Goal: Information Seeking & Learning: Learn about a topic

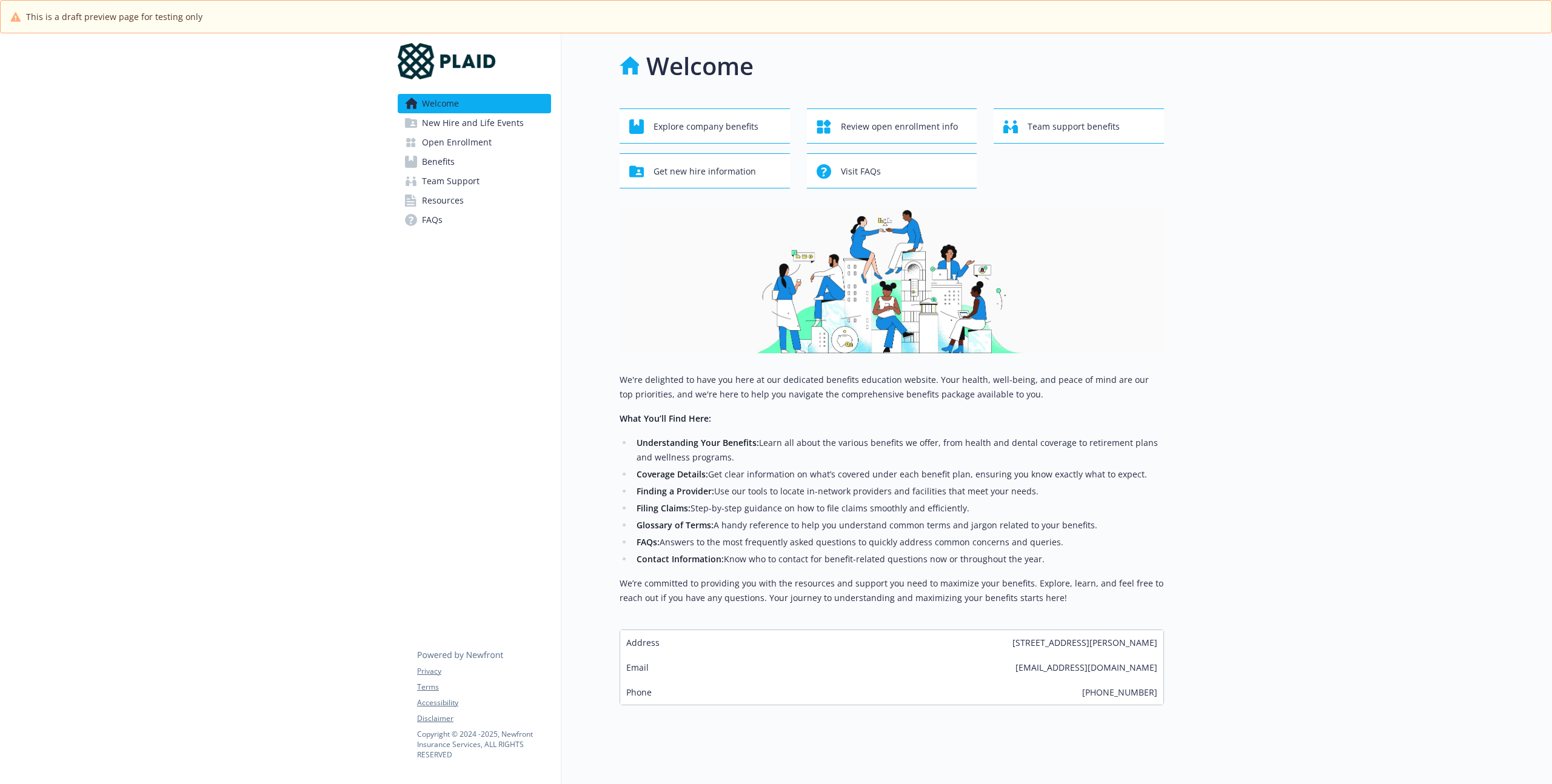
click at [738, 473] on li "Coverage Details: Get clear information on what’s covered under each benefit pl…" at bounding box center [899, 475] width 531 height 15
click at [468, 138] on span "Open Enrollment" at bounding box center [457, 143] width 70 height 20
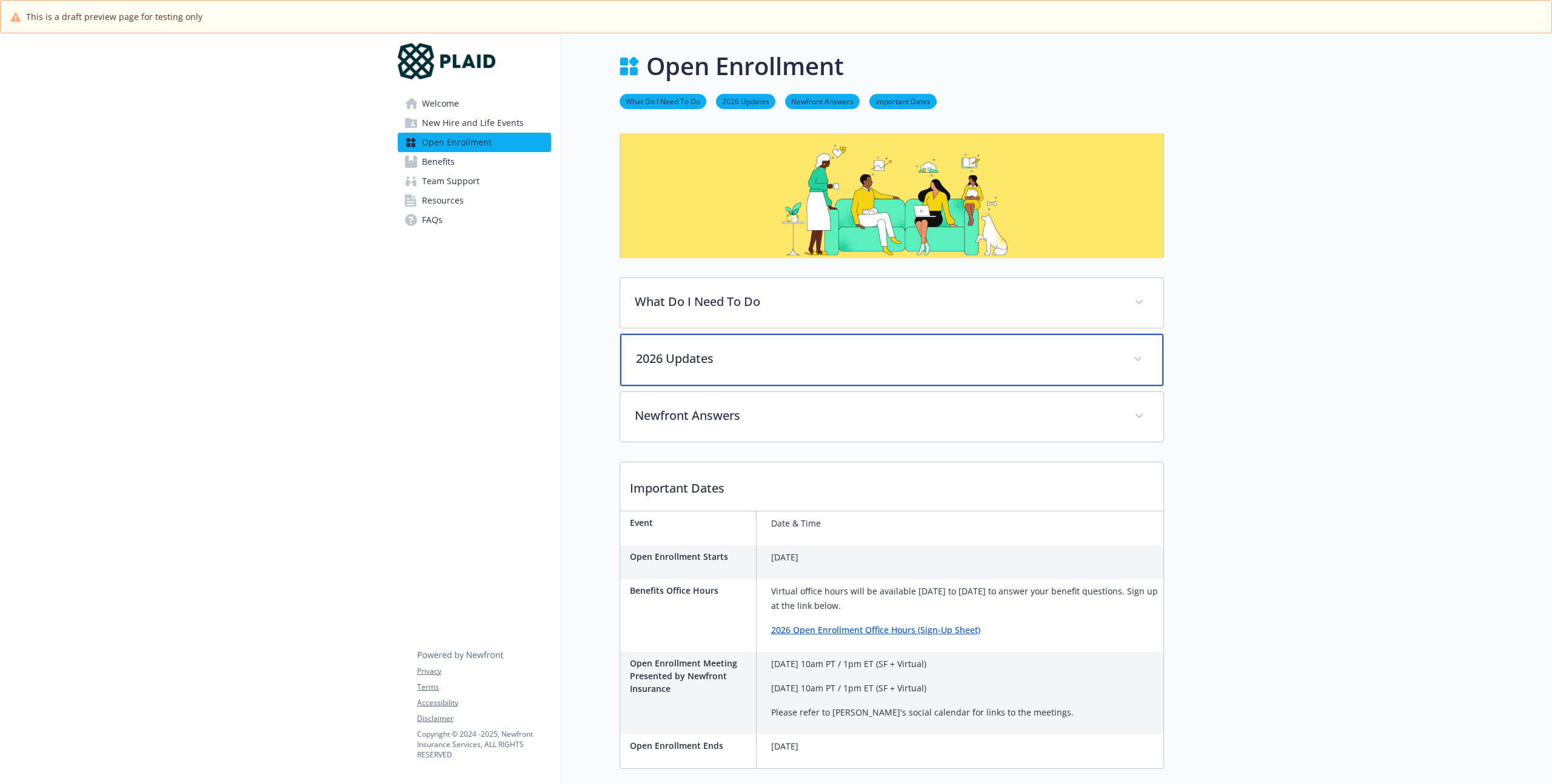
click at [747, 375] on div "2026 Updates" at bounding box center [891, 359] width 543 height 52
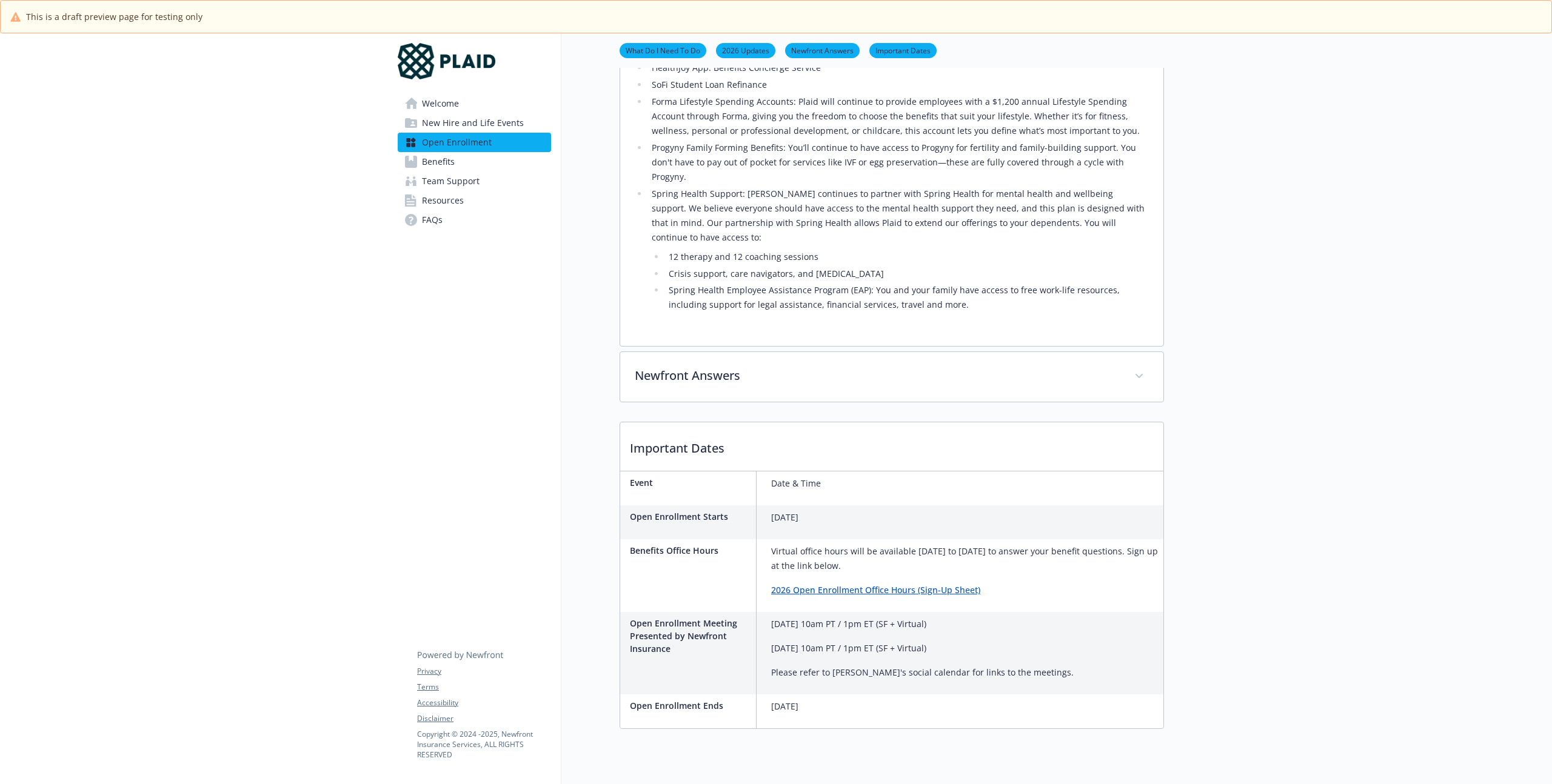
scroll to position [900, 0]
click at [942, 547] on p "Virtual office hours will be available [DATE] to [DATE] to answer your benefit …" at bounding box center [965, 561] width 388 height 29
click at [850, 547] on p "Virtual office hours will be available [DATE] to [DATE] to answer your benefit …" at bounding box center [965, 561] width 388 height 29
click at [869, 619] on p "[DATE] 10am PT / 1pm ET (SF + Virtual)" at bounding box center [922, 627] width 303 height 15
click at [843, 622] on div "[DATE] 10am PT / 1pm ET (SF + Virtual) [DATE] 10am PT / 1pm ET (SF + Virtual) P…" at bounding box center [922, 650] width 303 height 63
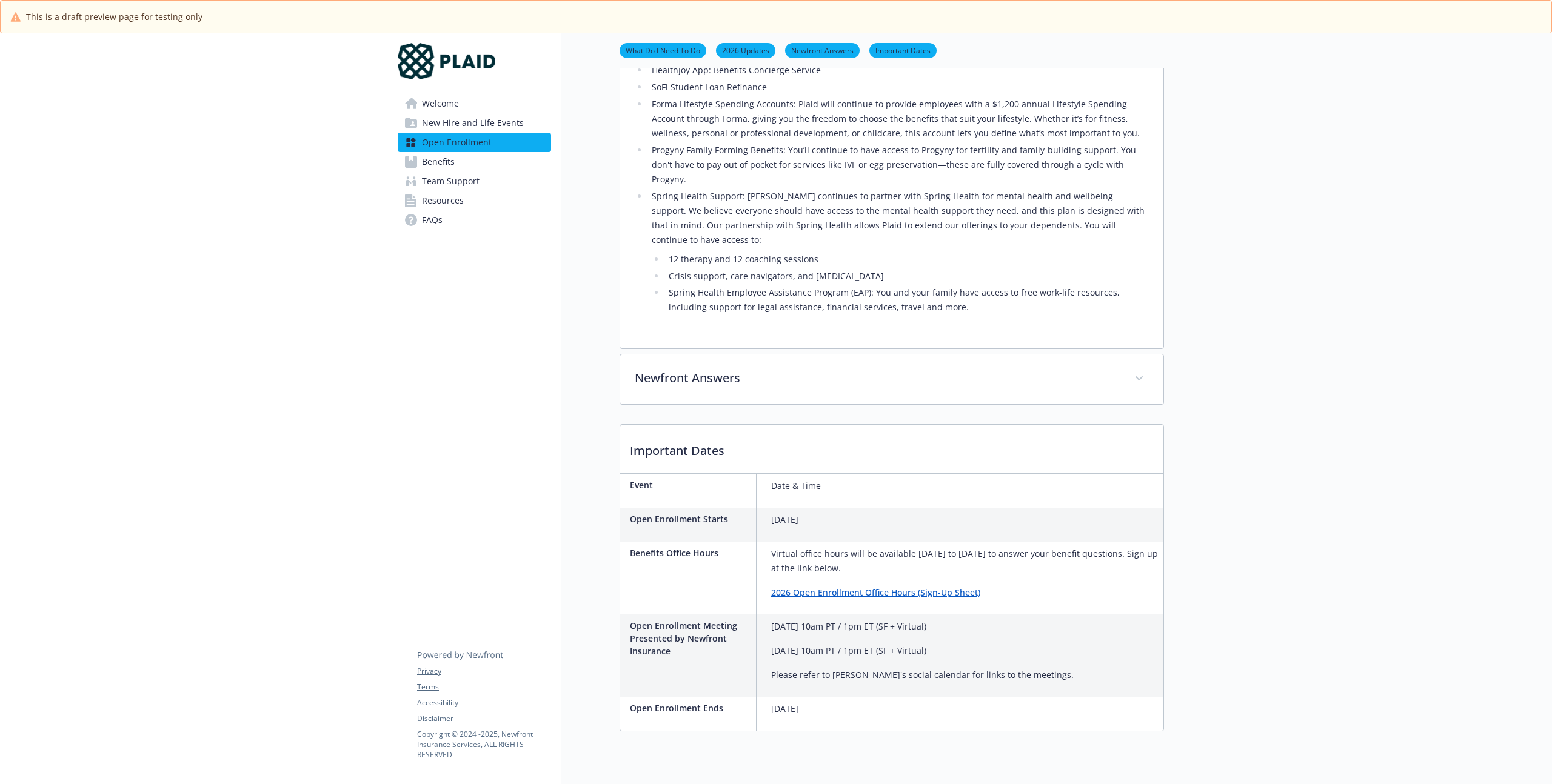
click at [941, 668] on p "Please refer to [PERSON_NAME]'s social calendar for links to the meetings." at bounding box center [922, 675] width 303 height 15
click at [862, 697] on div "Open Enrollment Ends [DATE]" at bounding box center [891, 713] width 543 height 34
click at [938, 697] on div "Open Enrollment Ends [DATE]" at bounding box center [891, 713] width 543 height 34
drag, startPoint x: 1061, startPoint y: 646, endPoint x: 1160, endPoint y: 646, distance: 99.0
click at [1061, 646] on div "Open Enrollment Meeting Presented by Newfront Insurance [DATE] 10am PT / 1pm ET…" at bounding box center [891, 655] width 543 height 82
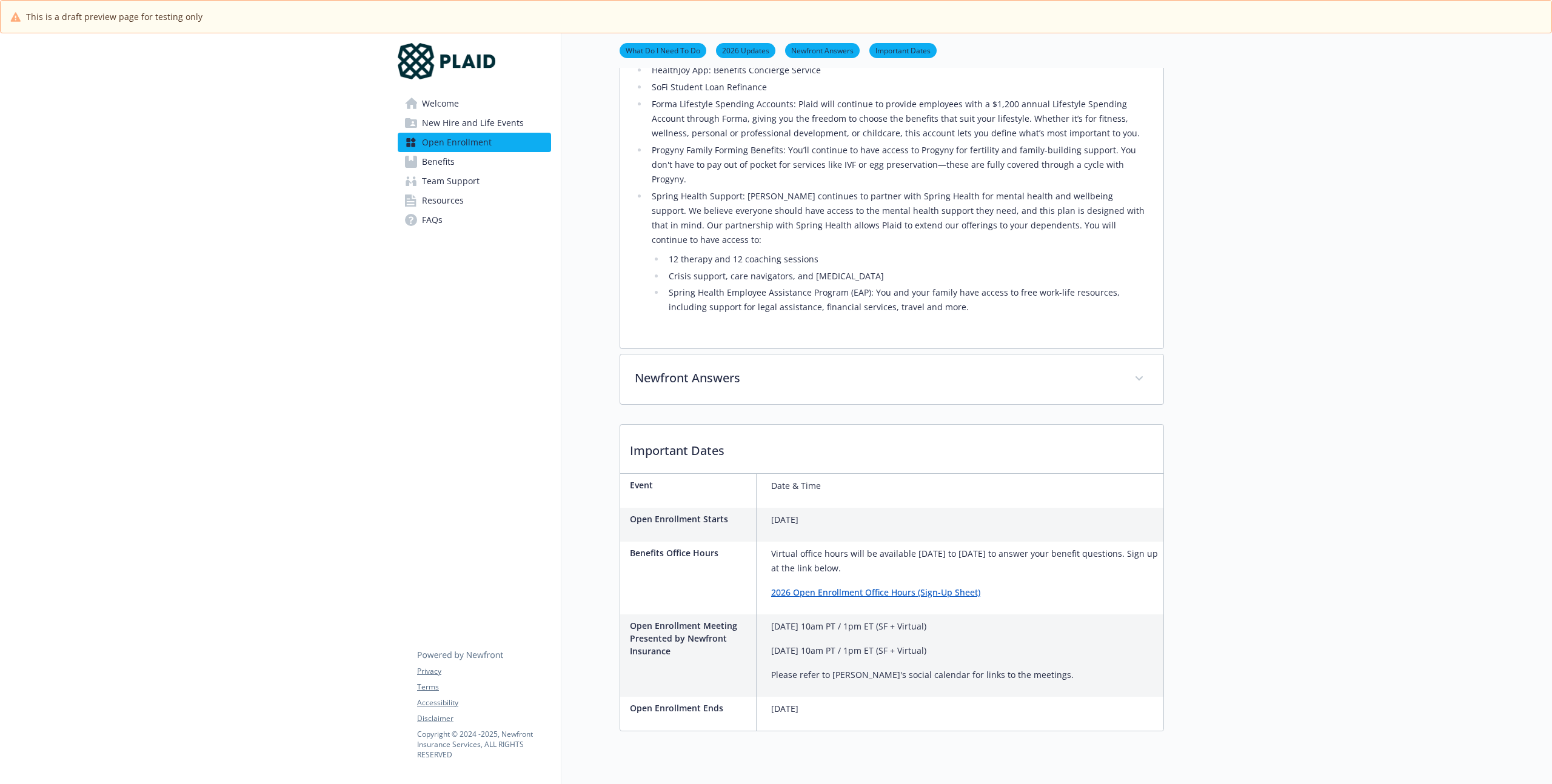
click at [904, 670] on p "Please refer to [PERSON_NAME]'s social calendar for links to the meetings." at bounding box center [922, 678] width 303 height 15
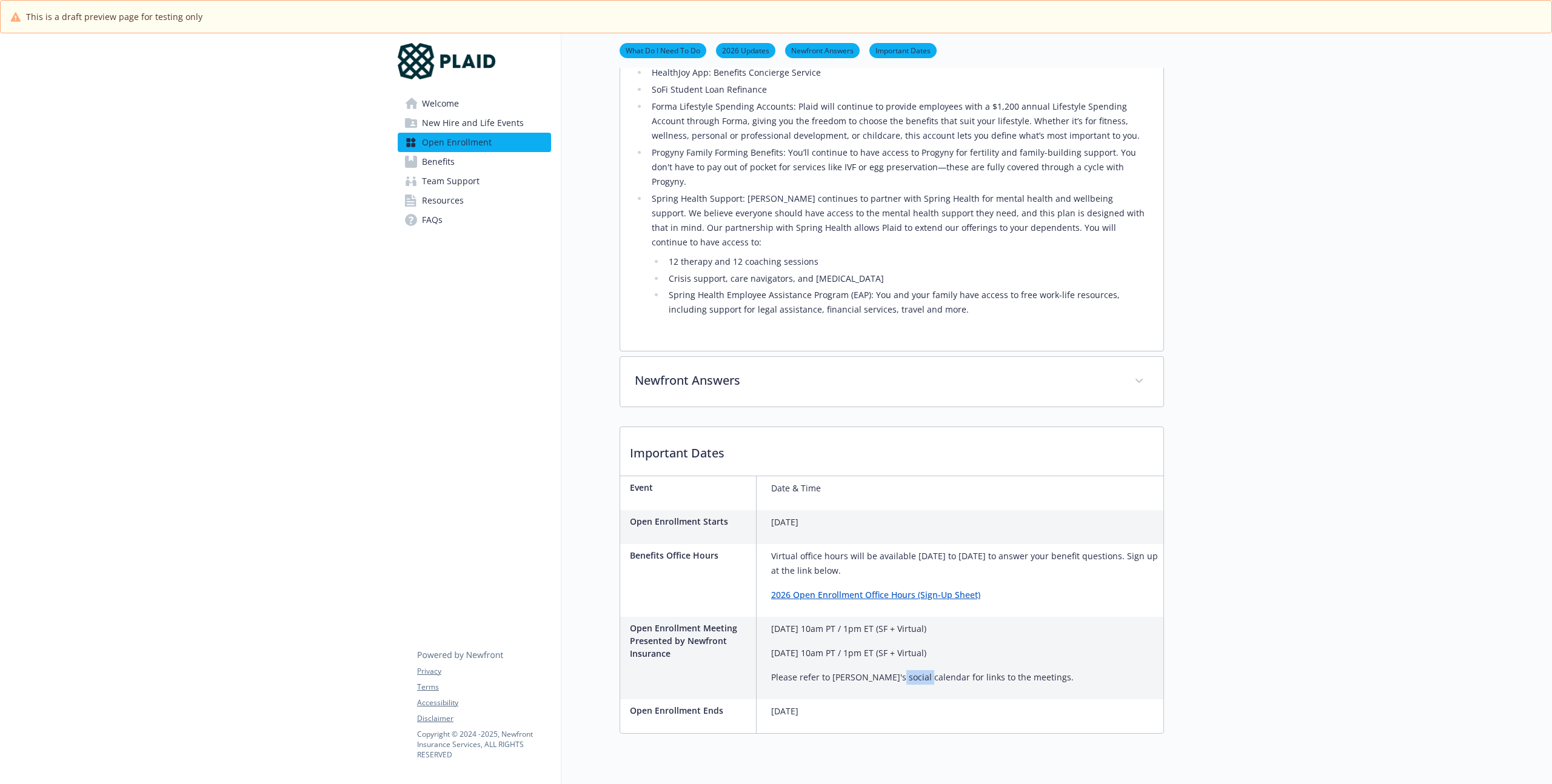
click at [904, 670] on p "Please refer to [PERSON_NAME]'s social calendar for links to the meetings." at bounding box center [922, 678] width 303 height 15
click at [940, 670] on p "Please refer to [PERSON_NAME]'s social calendar for links to the meetings." at bounding box center [922, 678] width 303 height 15
click at [1040, 632] on div "Open Enrollment Meeting Presented by Newfront Insurance [DATE] 10am PT / 1pm ET…" at bounding box center [891, 658] width 543 height 82
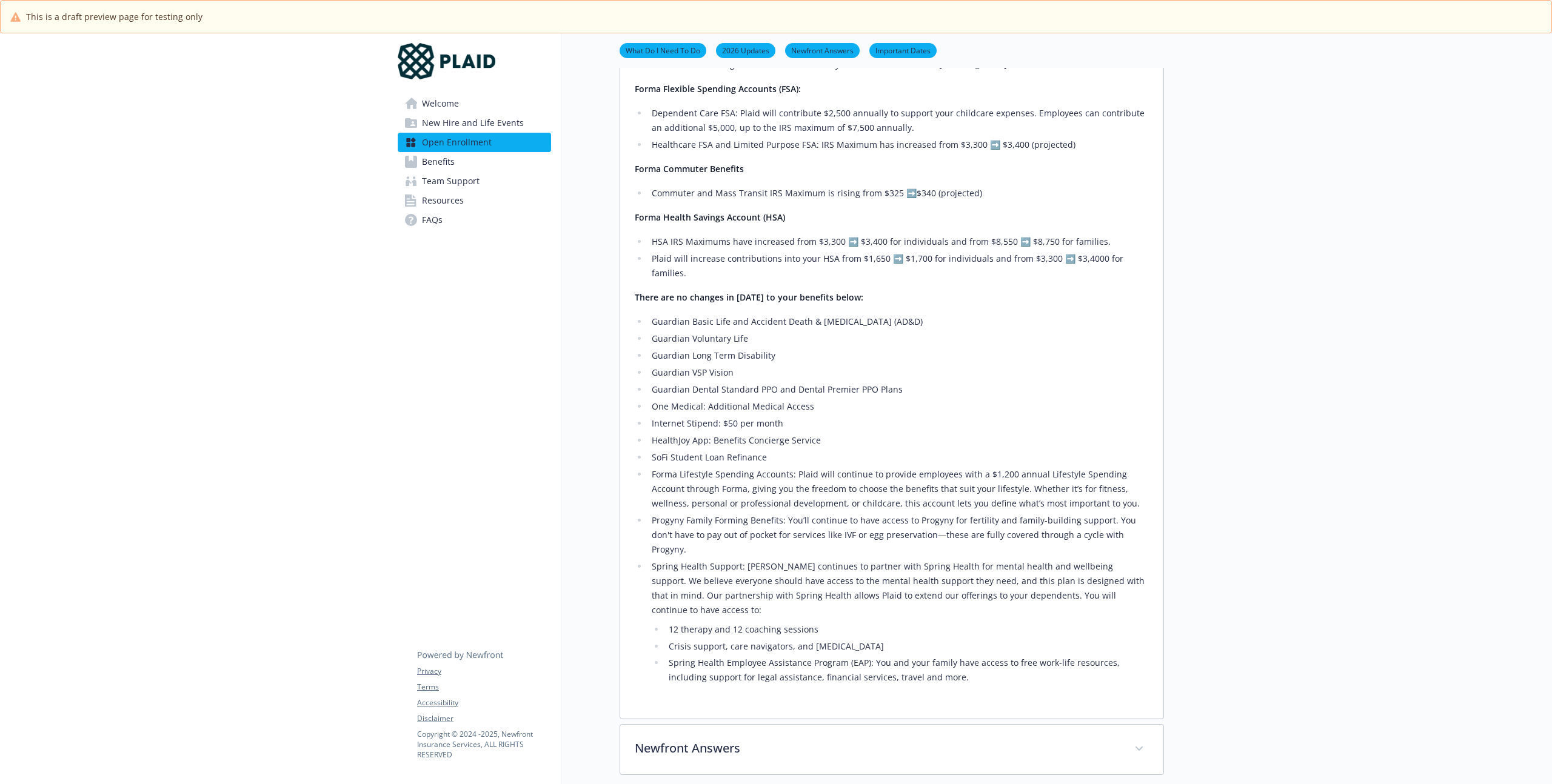
scroll to position [107, 0]
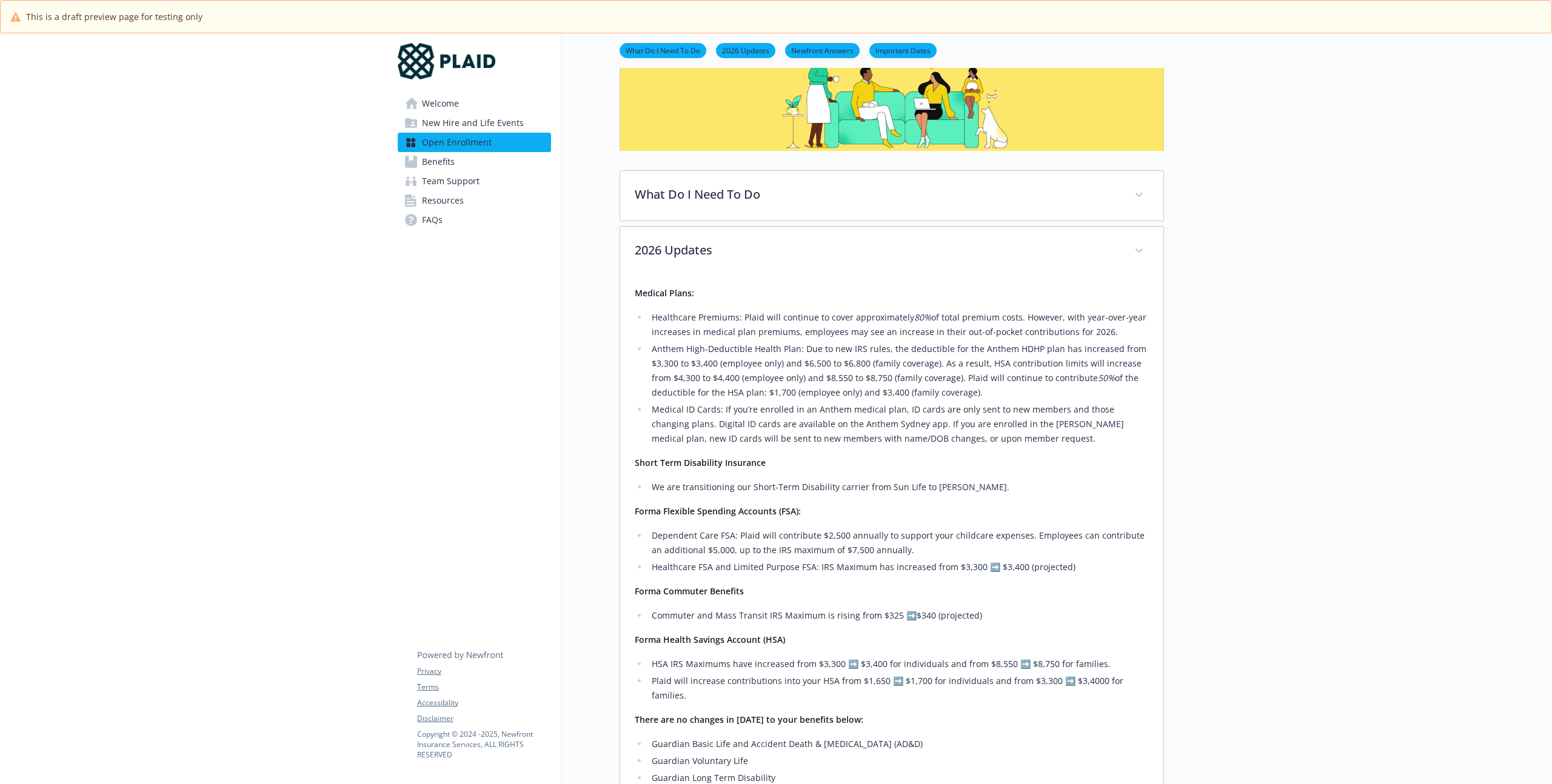
click at [1234, 406] on div at bounding box center [1358, 768] width 388 height 1686
click at [471, 312] on div "Welcome New Hire and Life Events Open Enrollment Benefits Team Support Resource…" at bounding box center [475, 768] width 173 height 1686
click at [457, 102] on span "Welcome" at bounding box center [440, 104] width 37 height 20
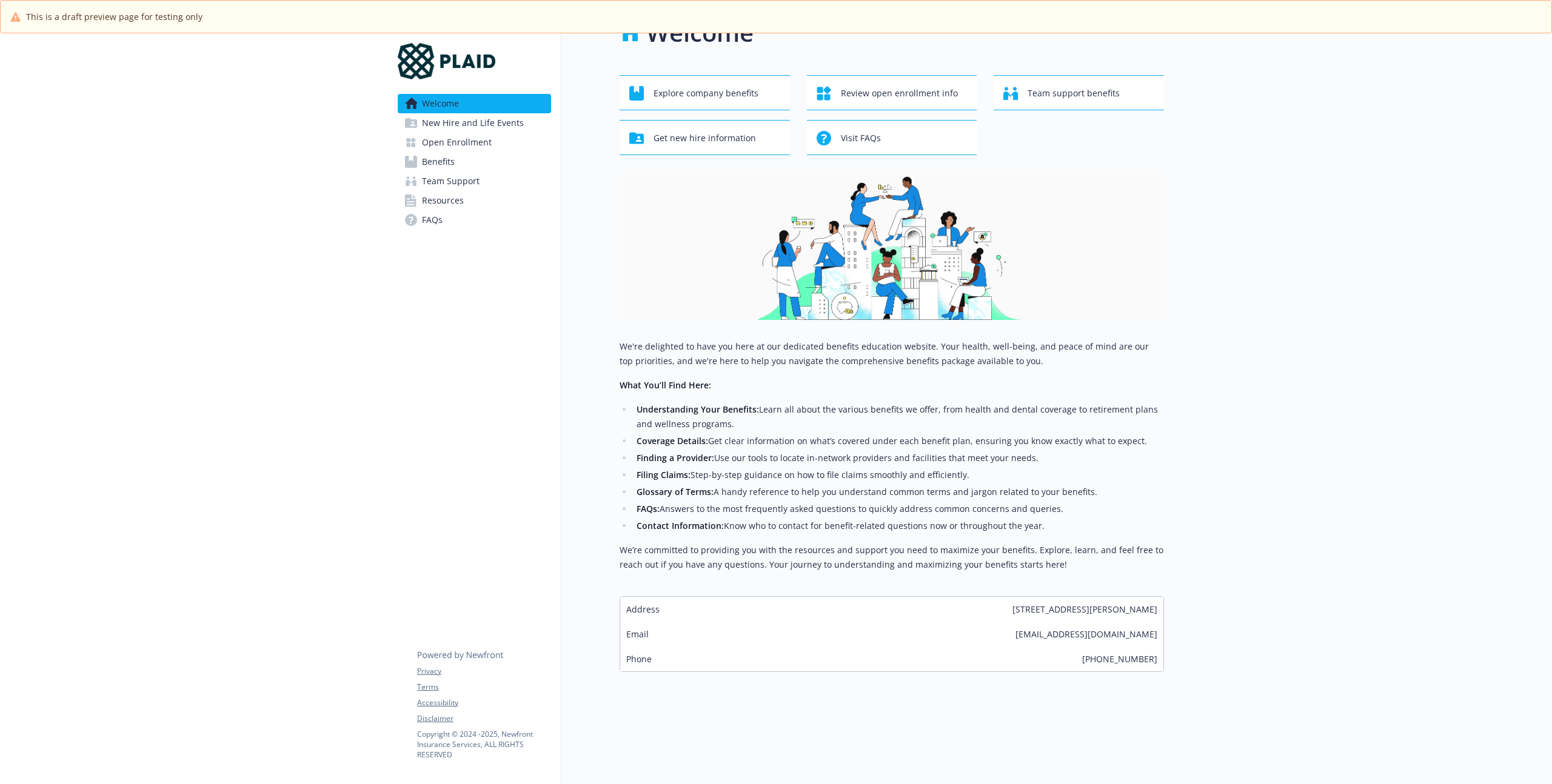
scroll to position [42, 0]
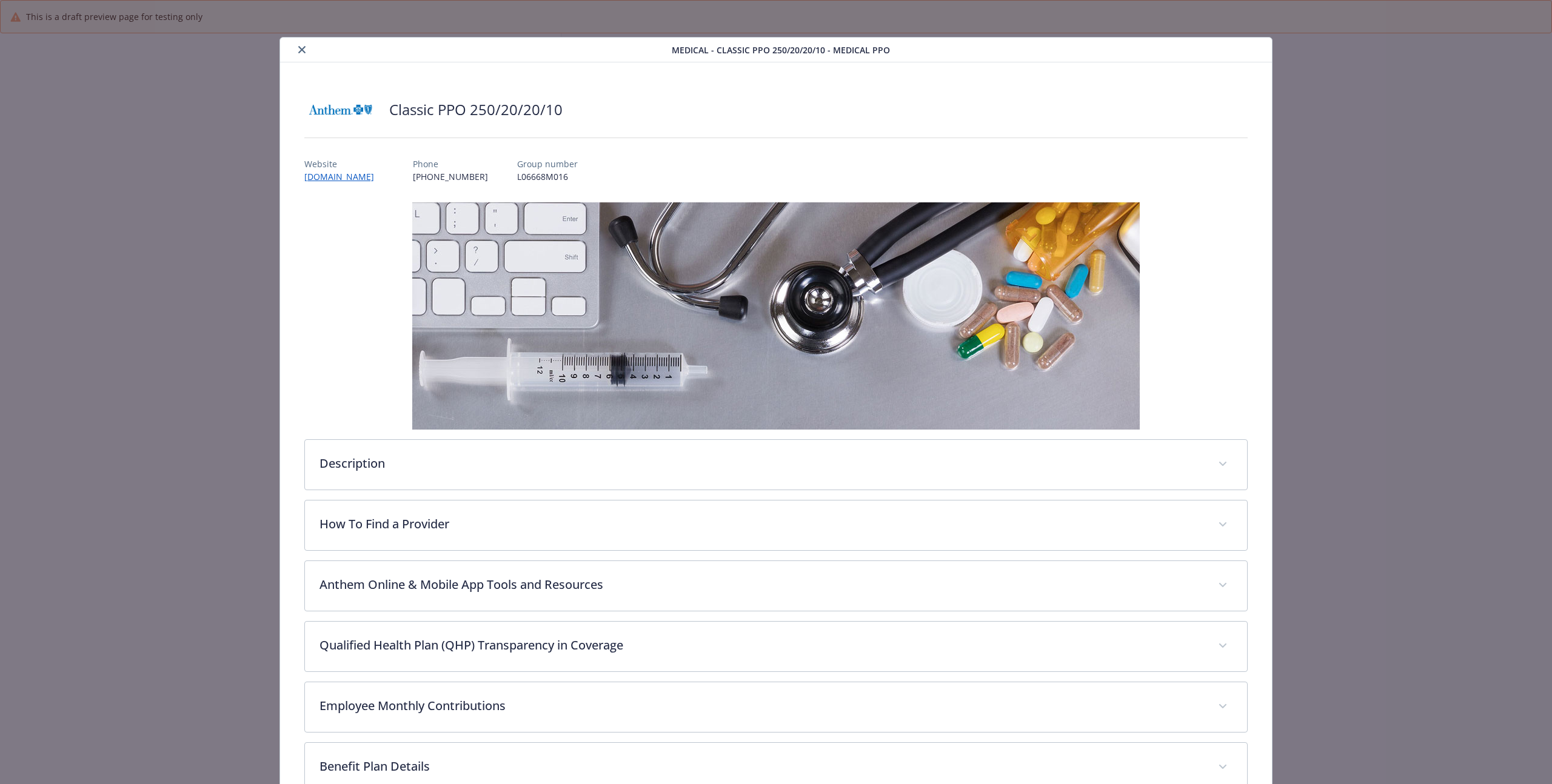
scroll to position [2, 0]
click at [303, 47] on icon "close" at bounding box center [302, 49] width 7 height 7
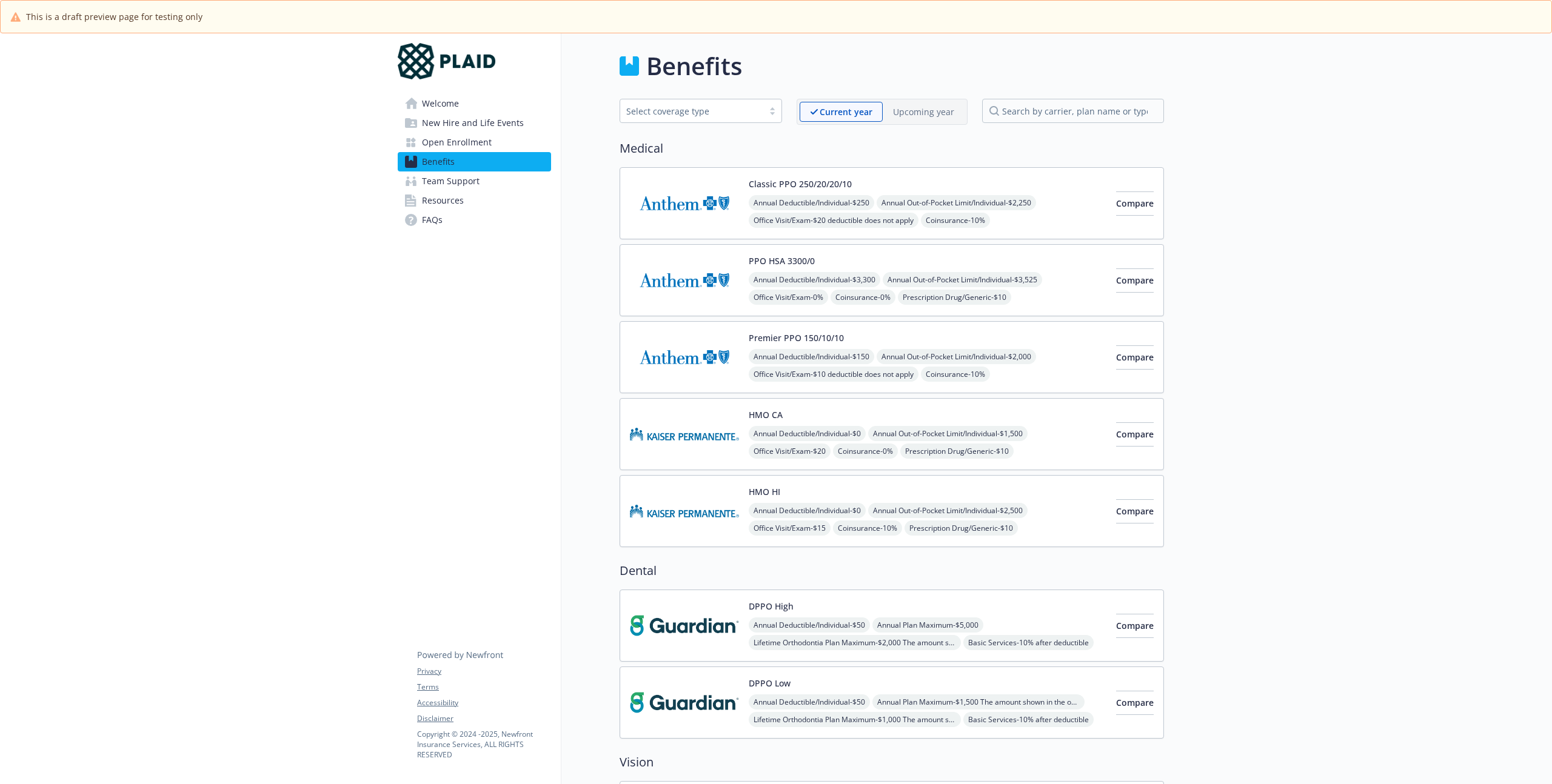
drag, startPoint x: 176, startPoint y: 207, endPoint x: 303, endPoint y: 184, distance: 129.1
click at [435, 145] on span "Open Enrollment" at bounding box center [457, 143] width 70 height 20
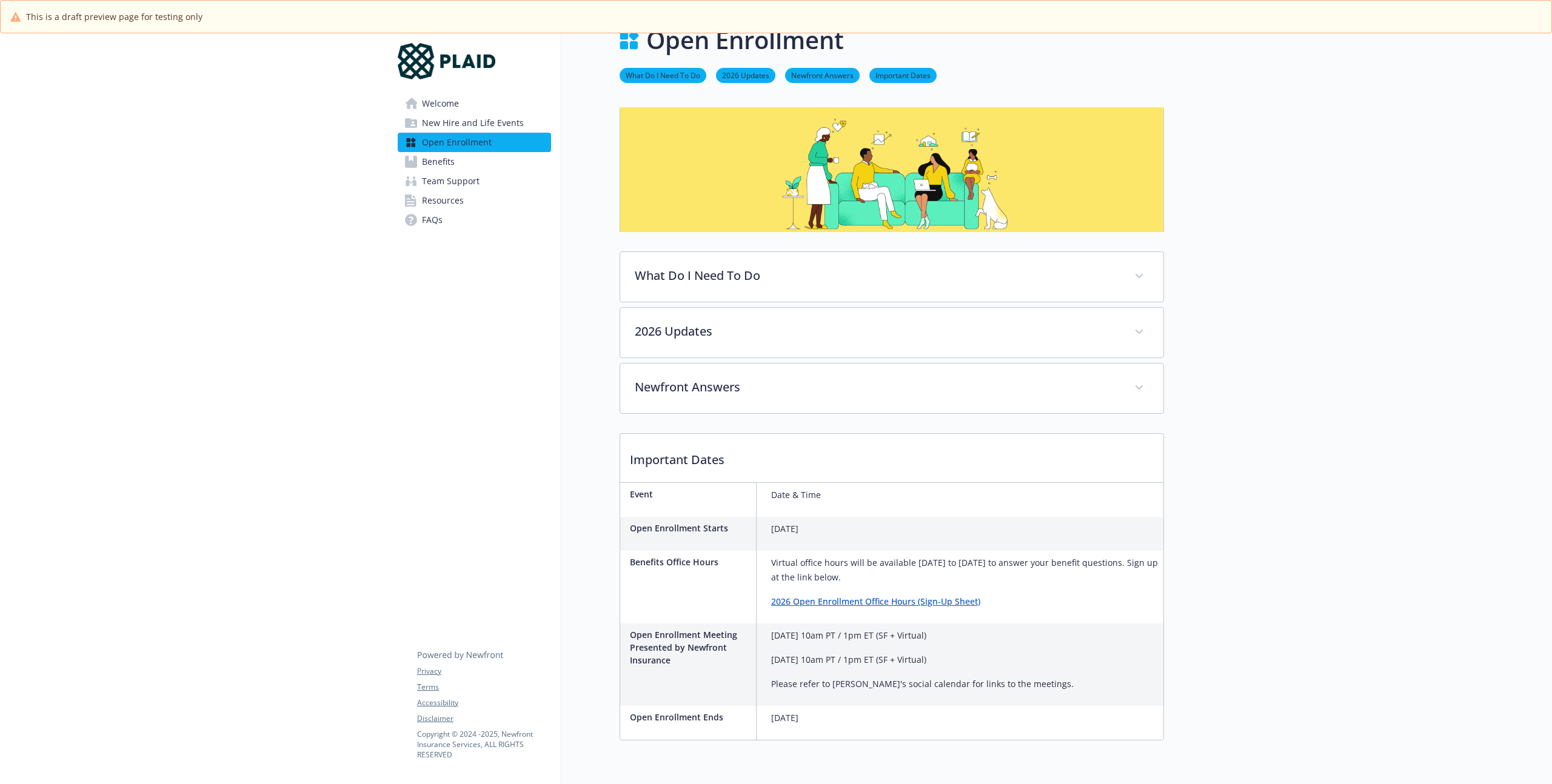
scroll to position [79, 0]
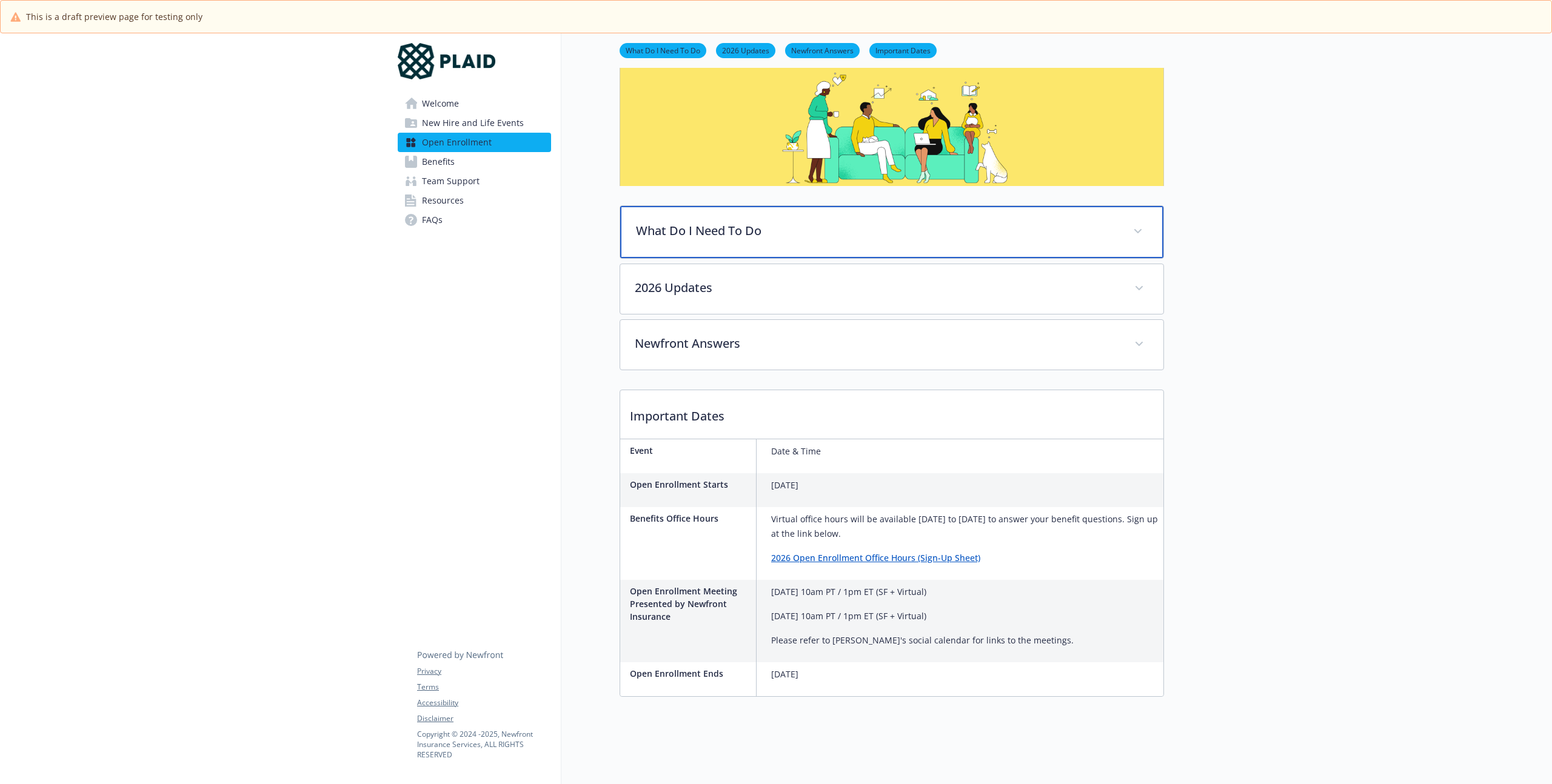
click at [747, 242] on div "What Do I Need To Do" at bounding box center [891, 232] width 543 height 52
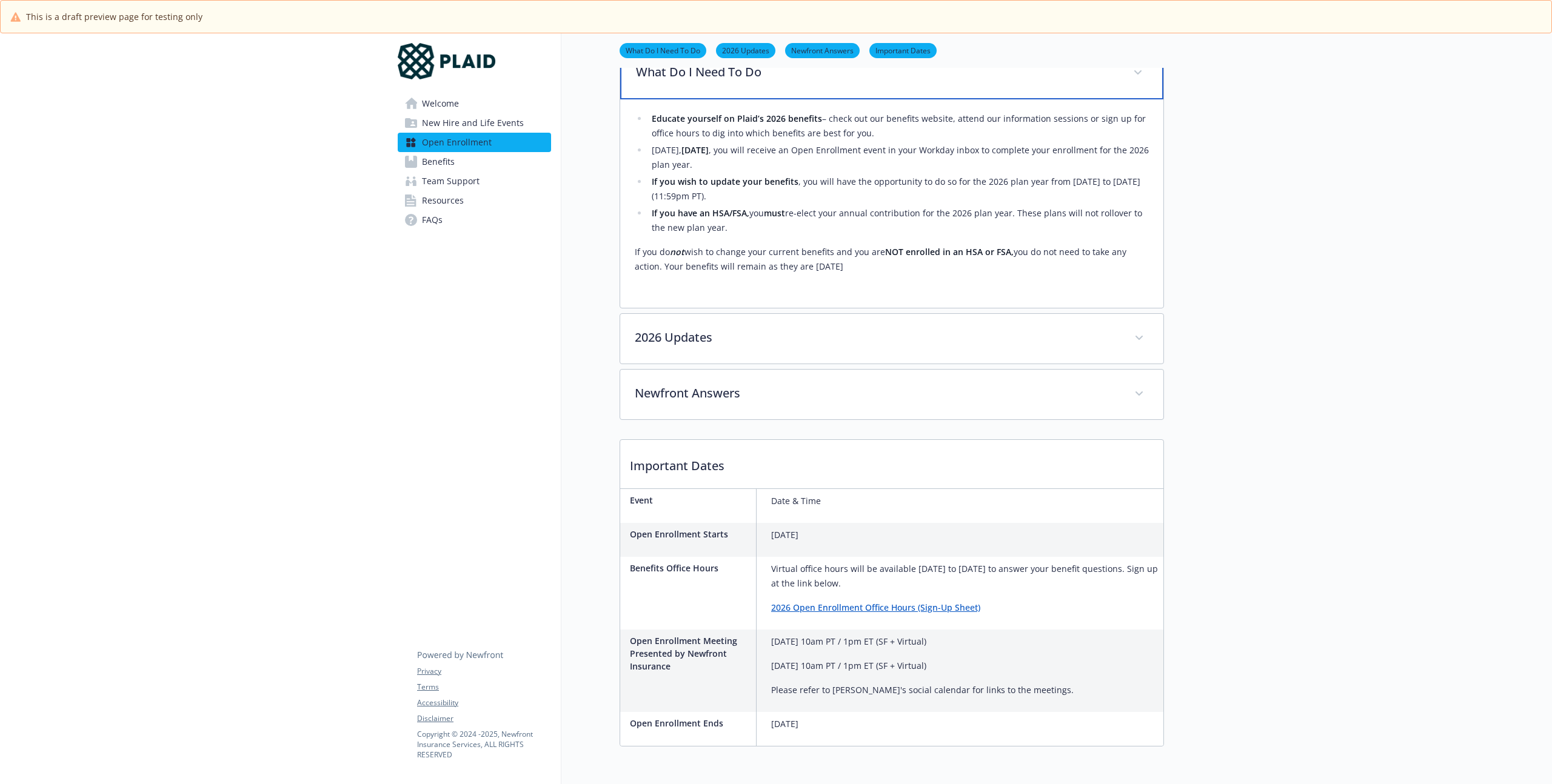
scroll to position [289, 0]
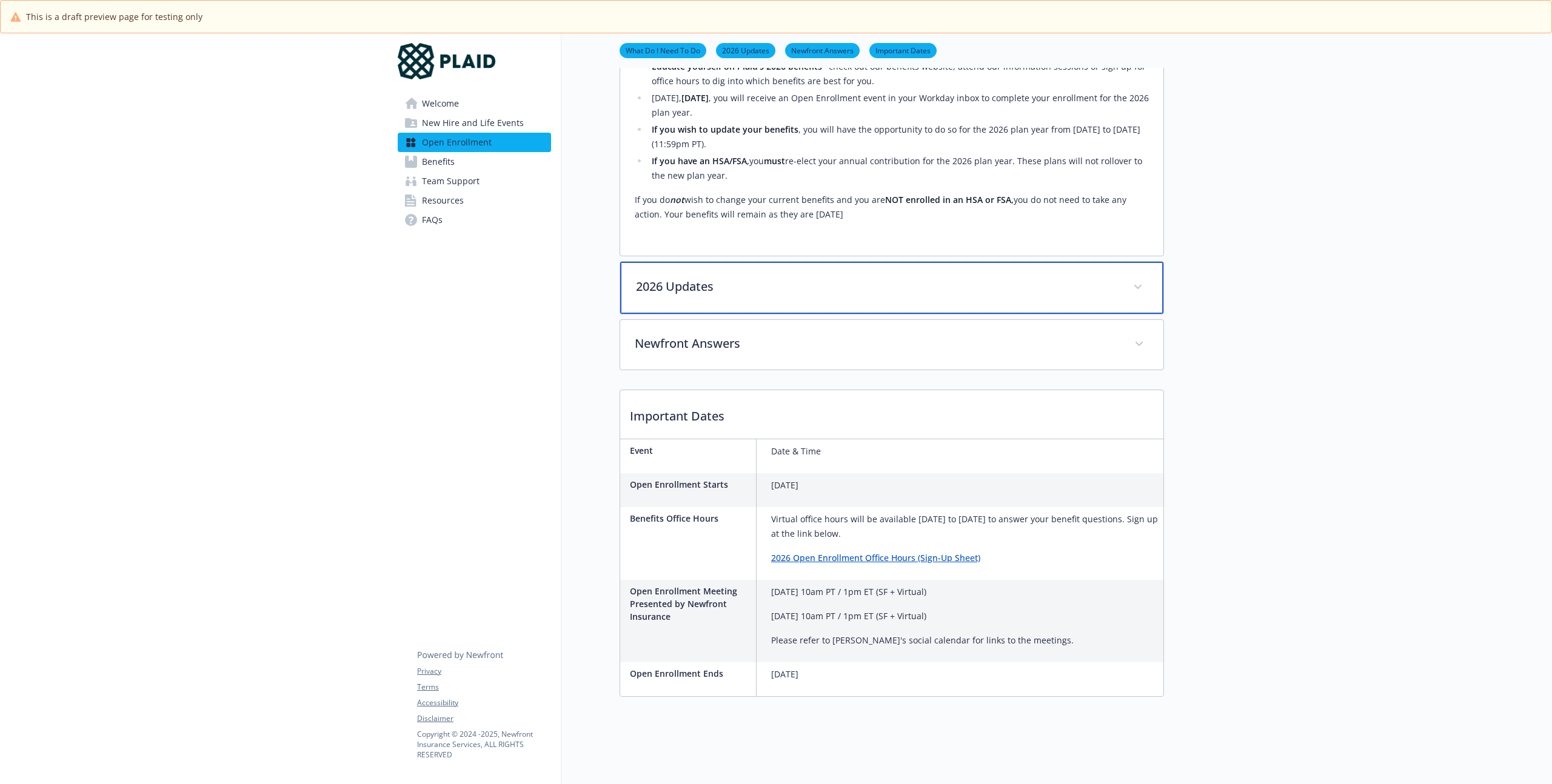
click at [734, 293] on div "2026 Updates" at bounding box center [891, 288] width 543 height 52
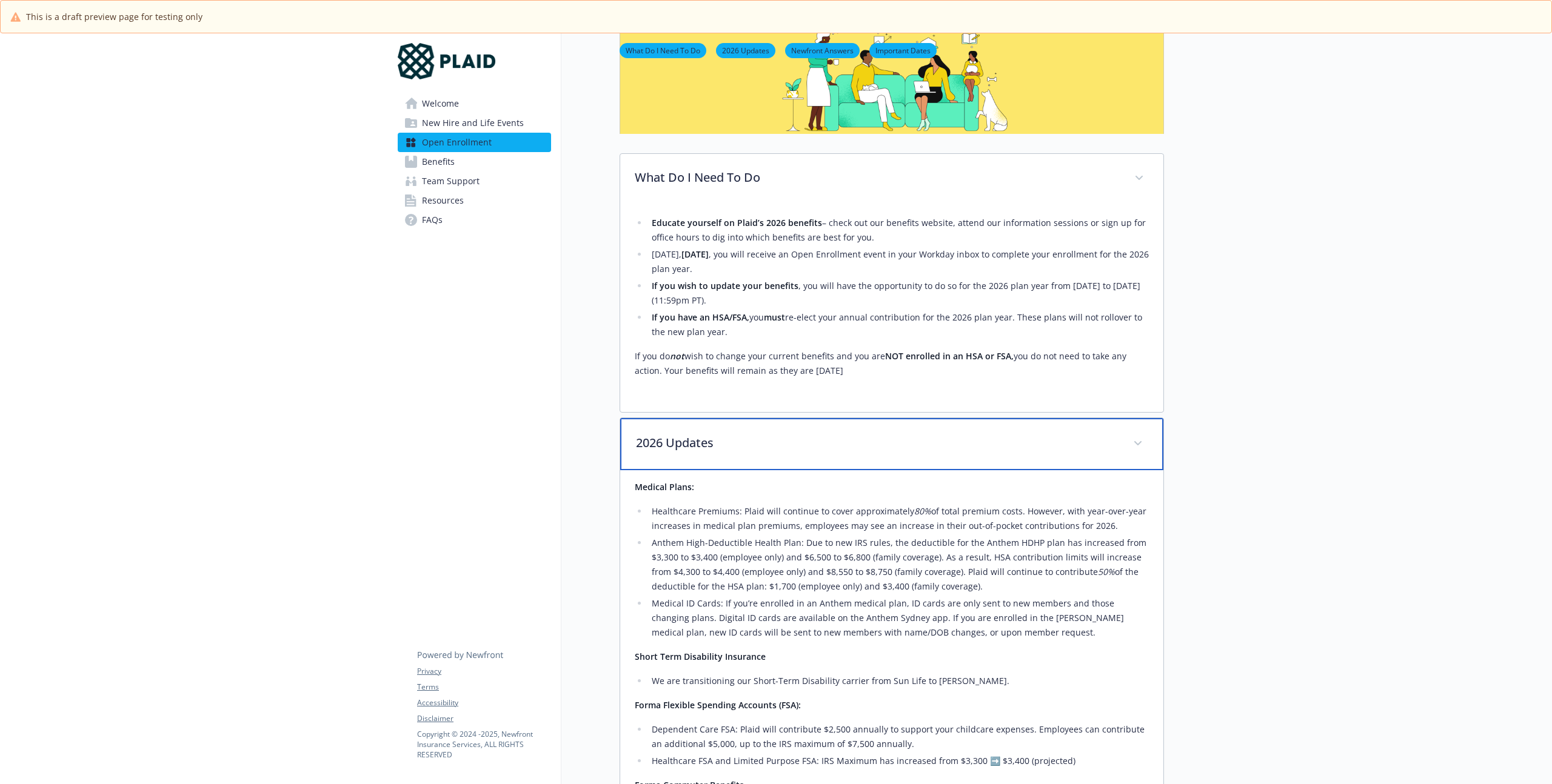
scroll to position [0, 0]
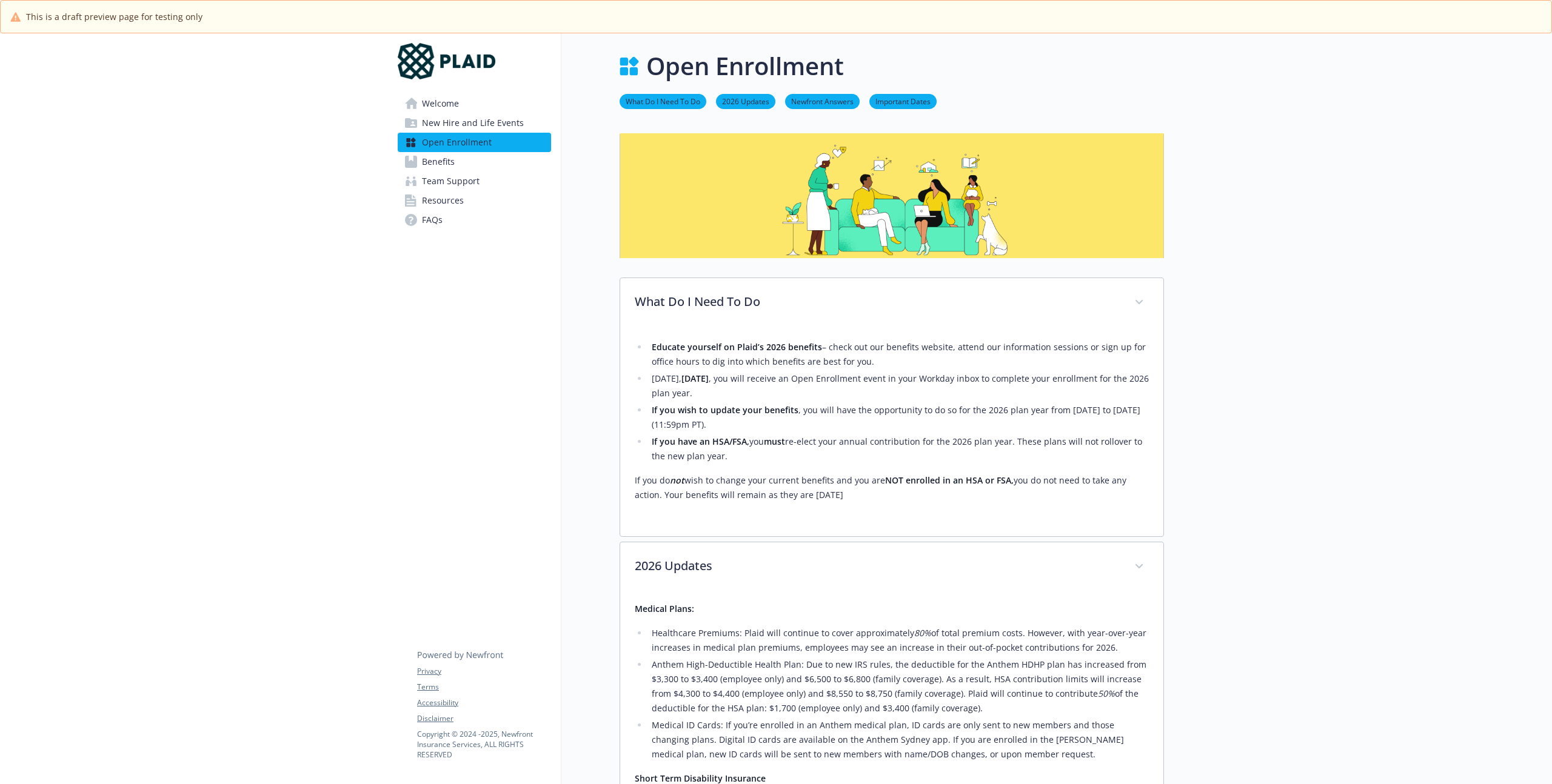
click at [453, 195] on span "Resources" at bounding box center [443, 201] width 42 height 20
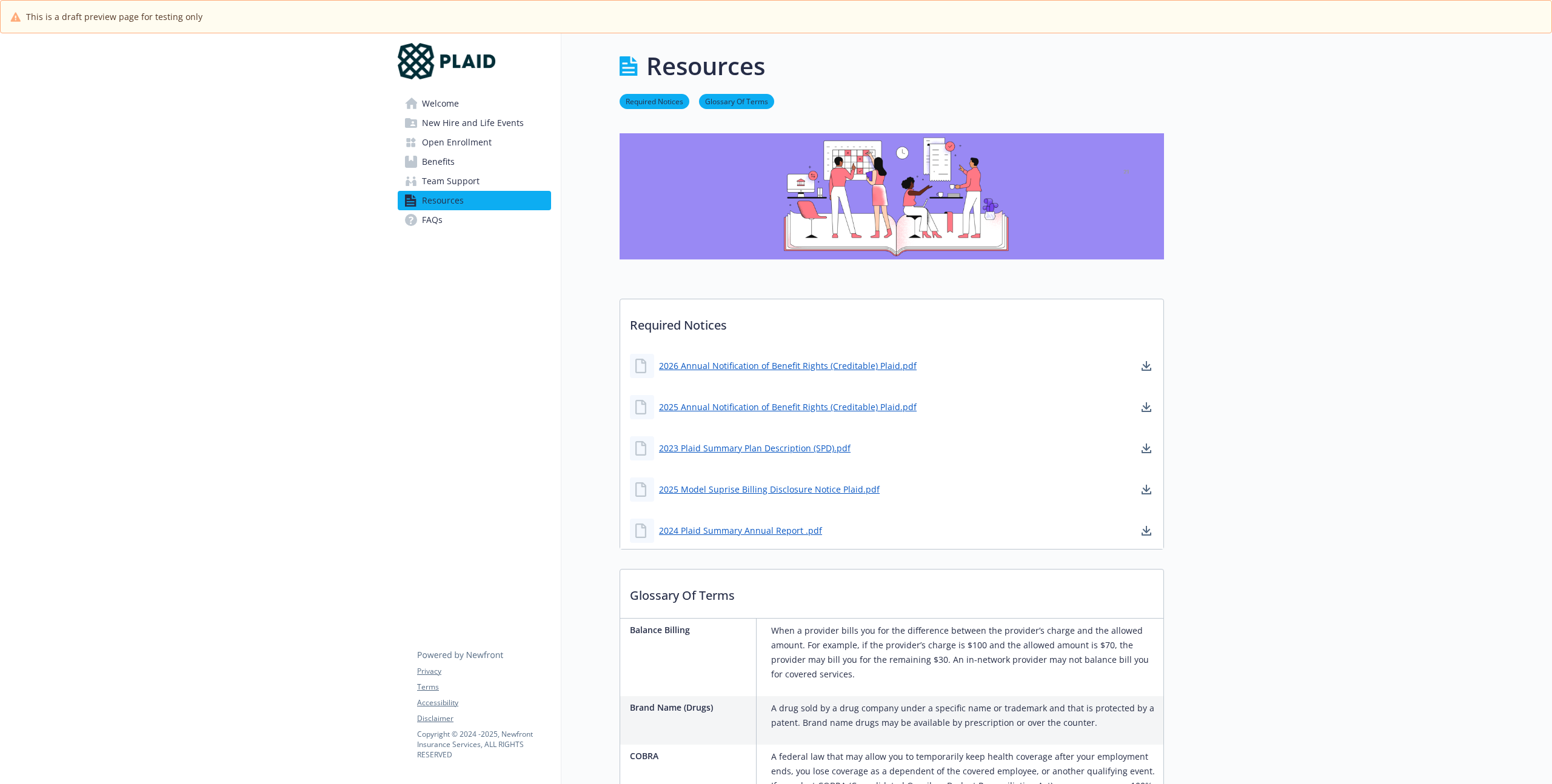
click at [428, 169] on span "Benefits" at bounding box center [439, 162] width 33 height 20
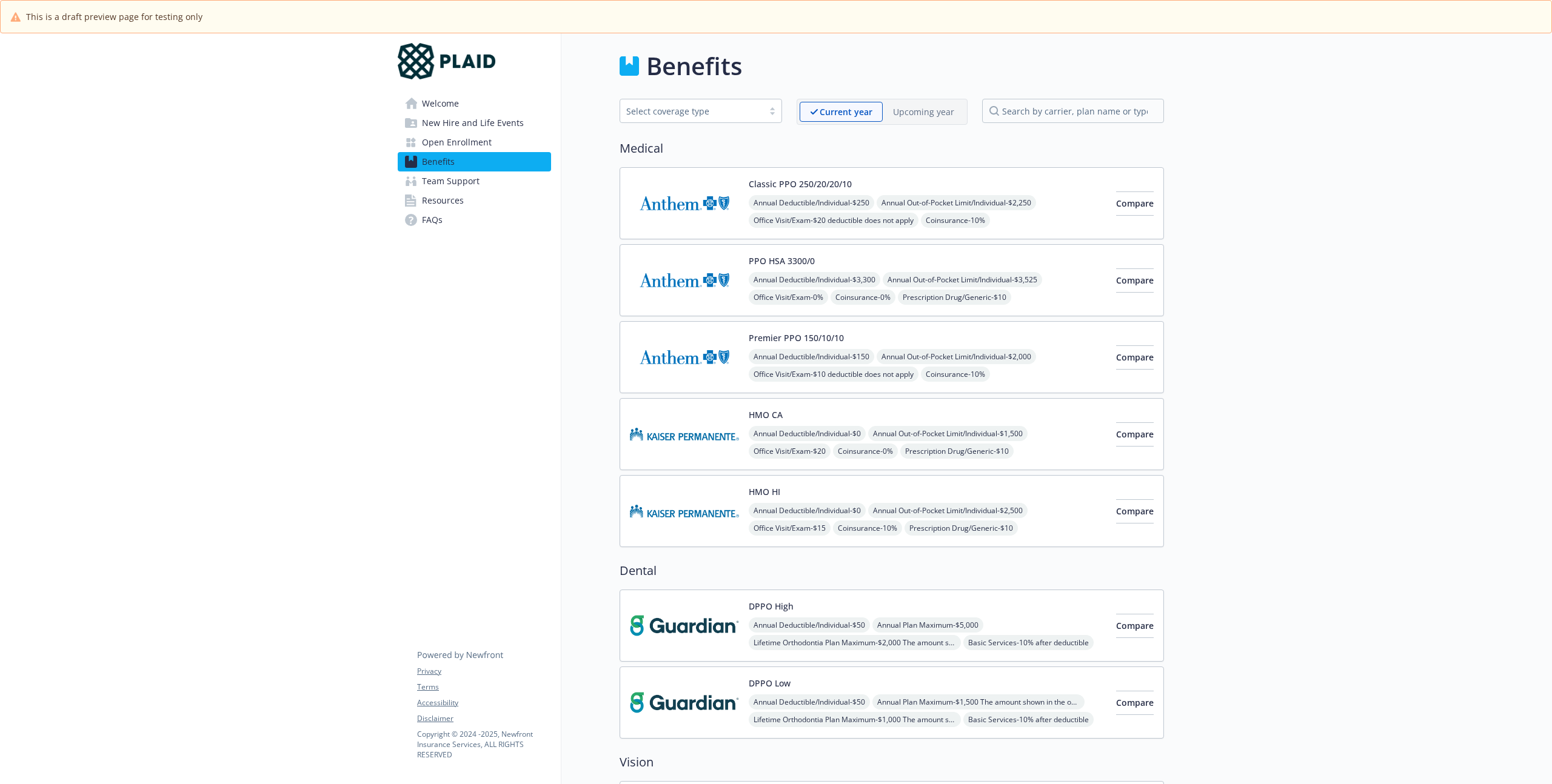
click at [936, 114] on p "Upcoming year" at bounding box center [924, 111] width 61 height 12
click at [954, 410] on div "HMO CA Annual Deductible/Individual - $0 Annual Out-of-Pocket Limit/Individual …" at bounding box center [928, 434] width 358 height 51
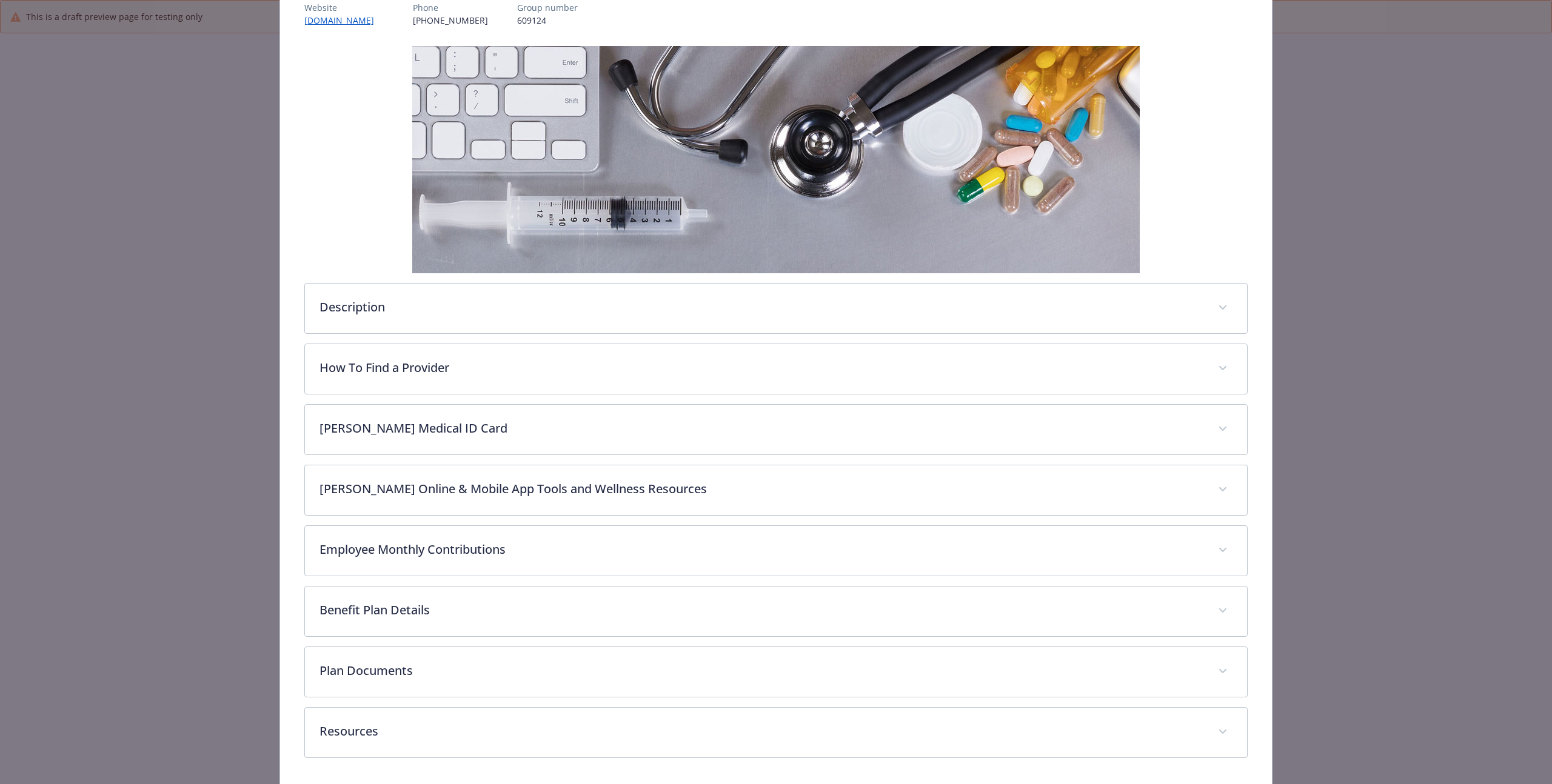
scroll to position [200, 0]
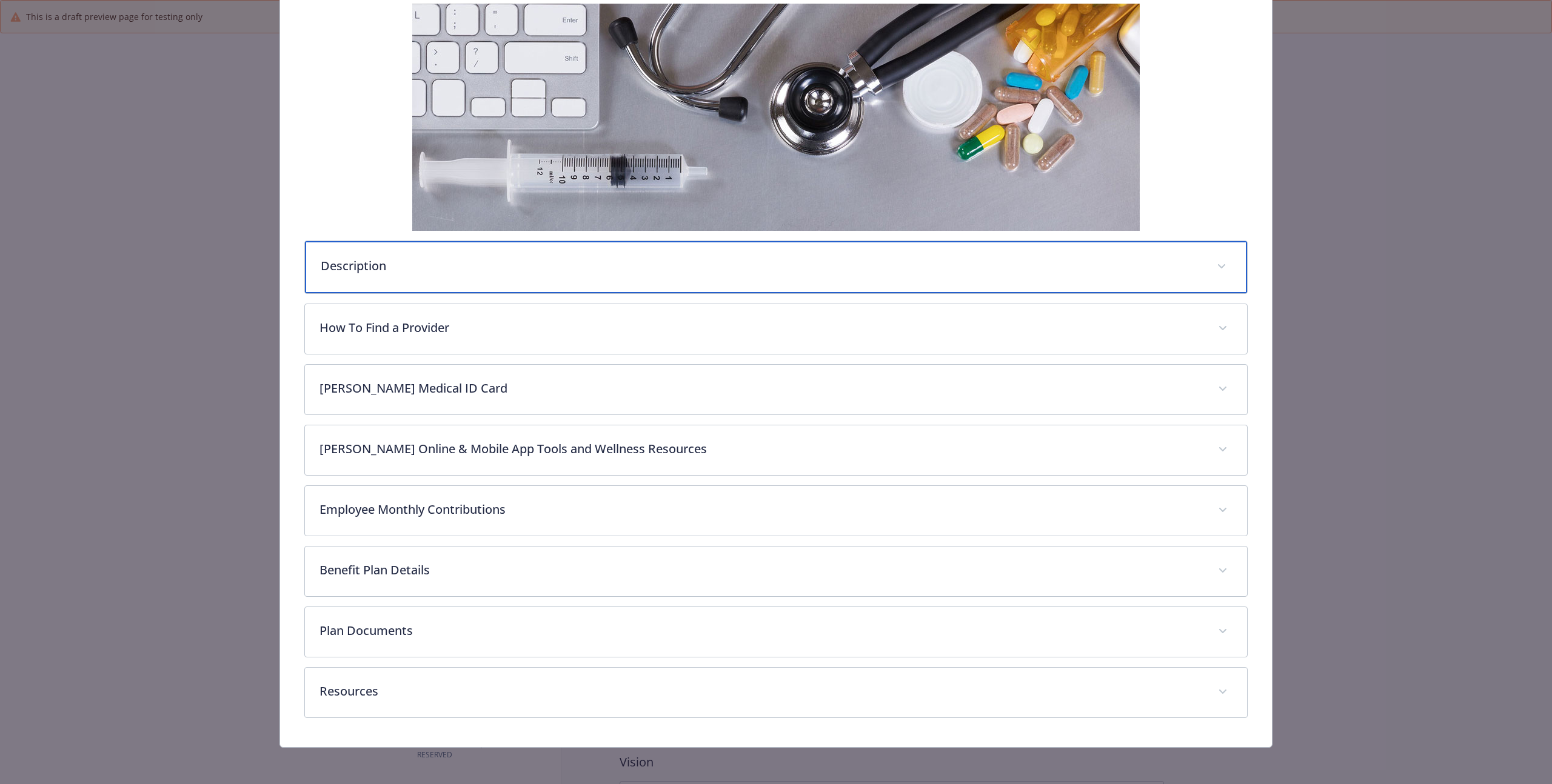
click at [431, 262] on p "Description" at bounding box center [761, 266] width 882 height 18
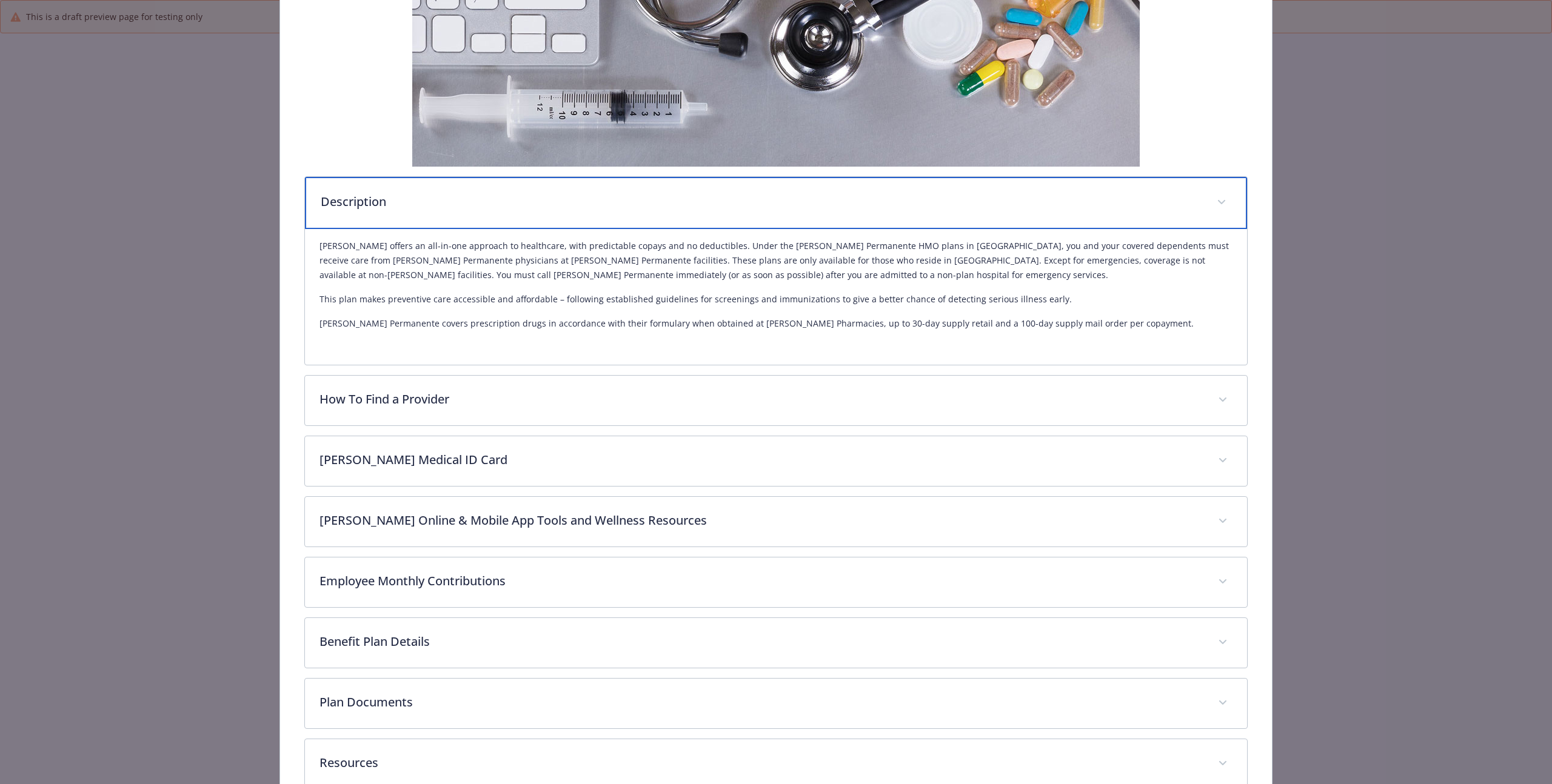
scroll to position [339, 0]
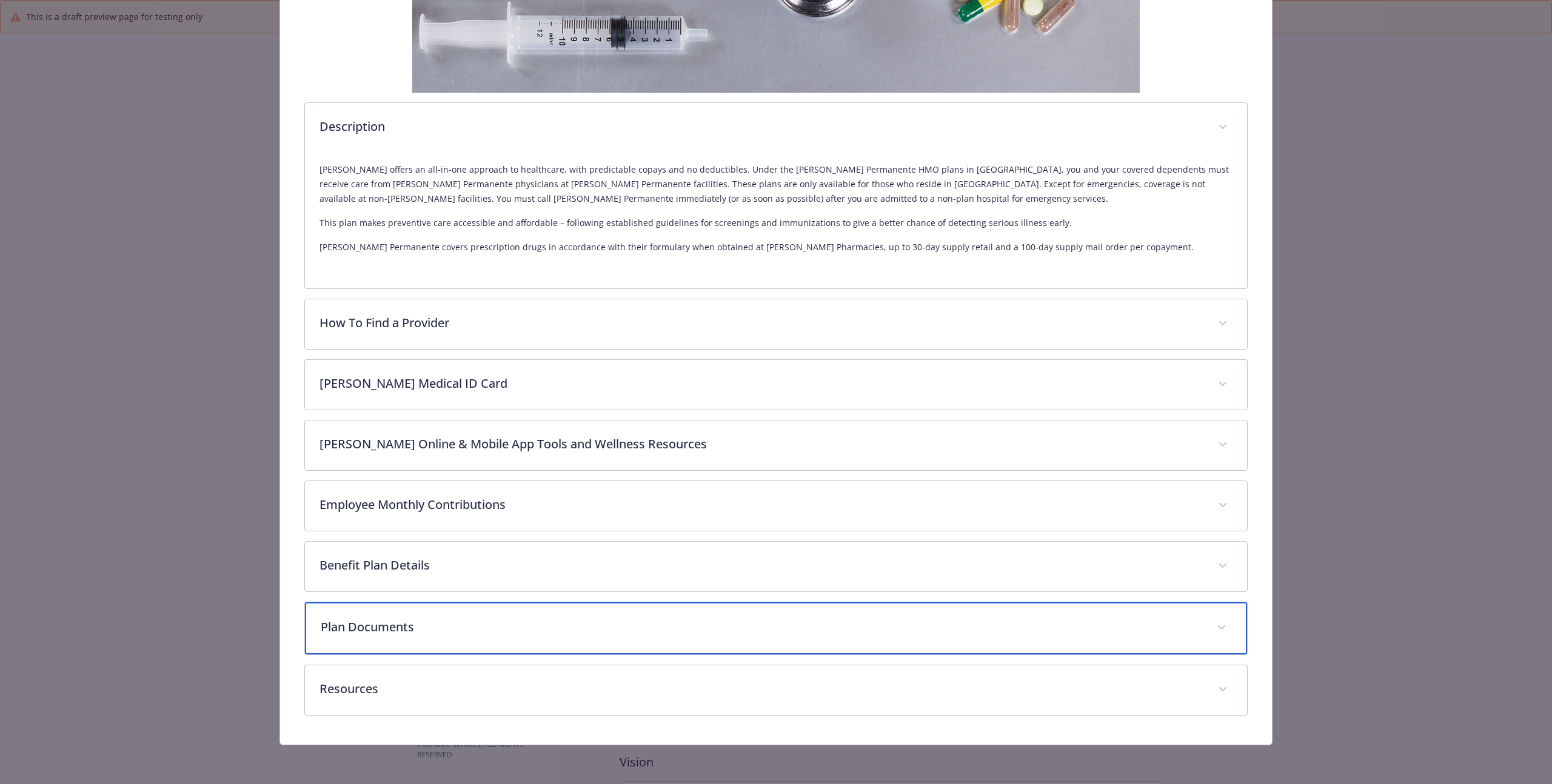
click at [434, 627] on p "Plan Documents" at bounding box center [761, 627] width 882 height 18
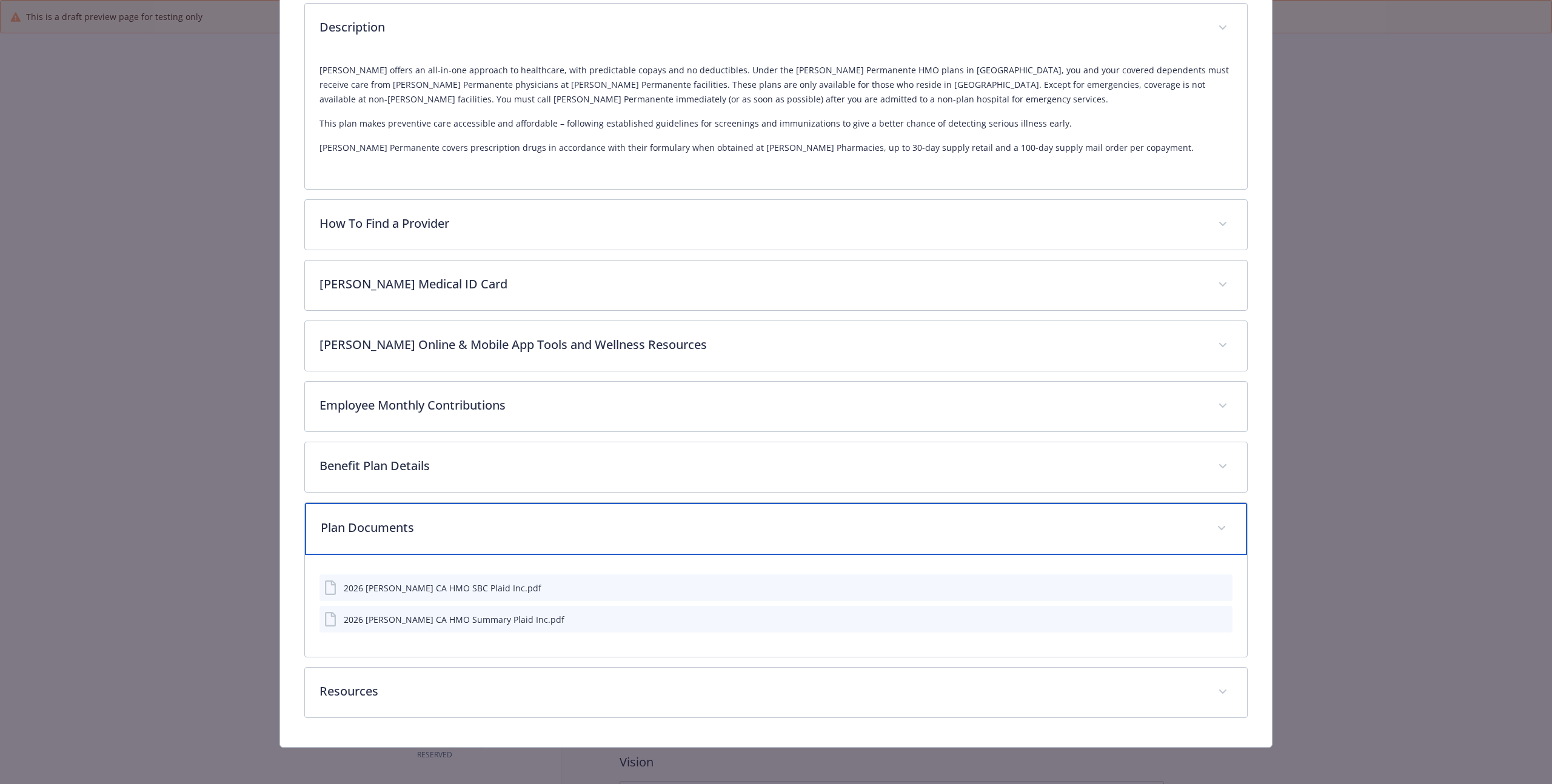
scroll to position [440, 0]
